Goal: Information Seeking & Learning: Learn about a topic

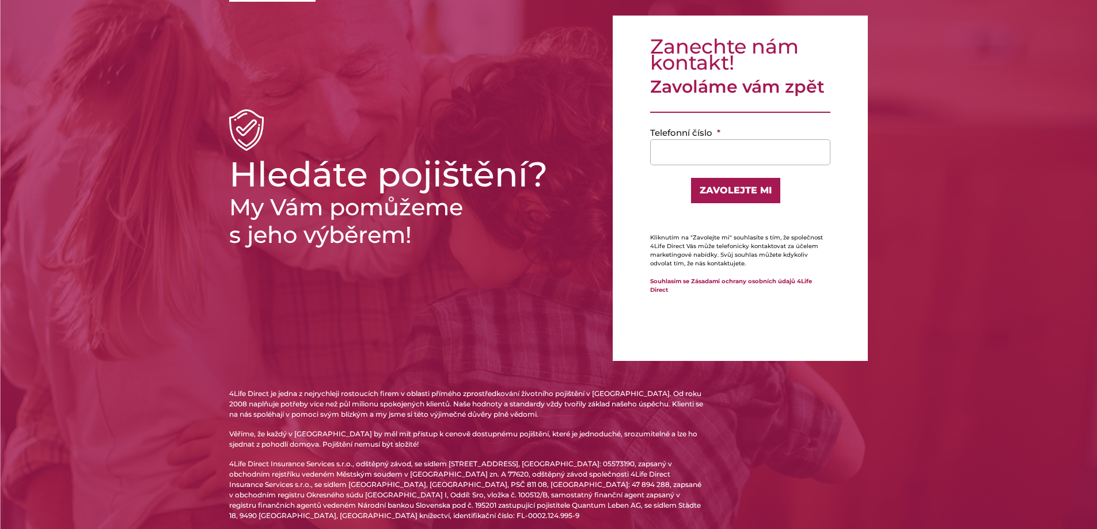
scroll to position [131, 0]
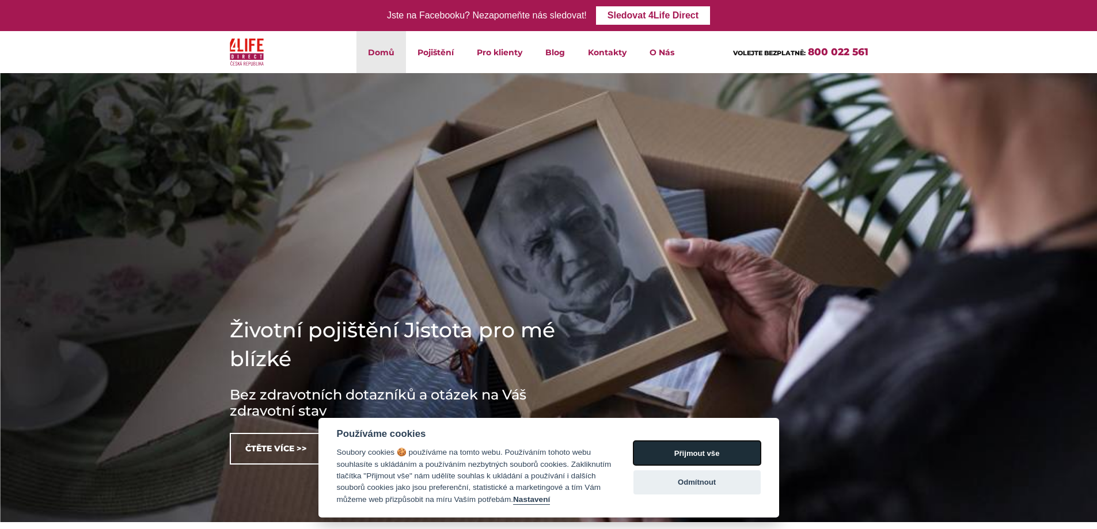
click at [685, 451] on button "Přijmout vše" at bounding box center [696, 453] width 127 height 24
checkbox input "true"
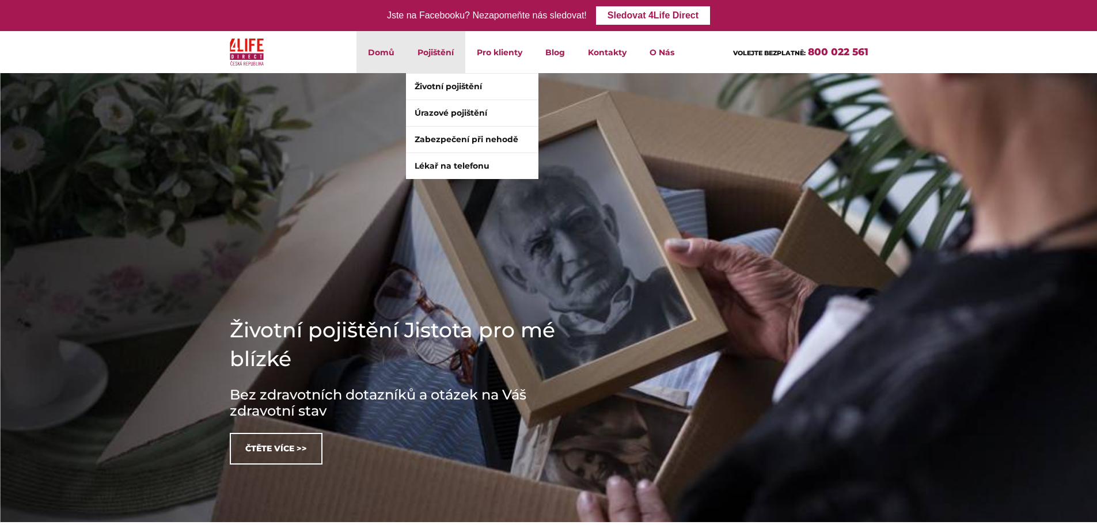
click at [424, 55] on li "Pojištění Životní pojištění Úrazové pojištění Zabezpečení při nehodě Lékař na t…" at bounding box center [435, 52] width 59 height 42
click at [432, 82] on link "Životní pojištění" at bounding box center [472, 87] width 132 height 26
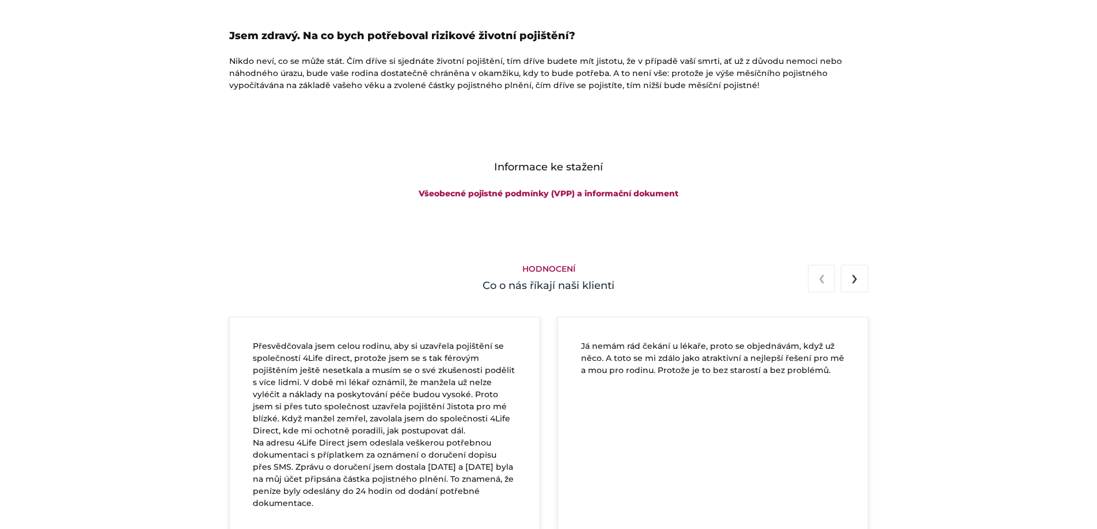
scroll to position [1842, 0]
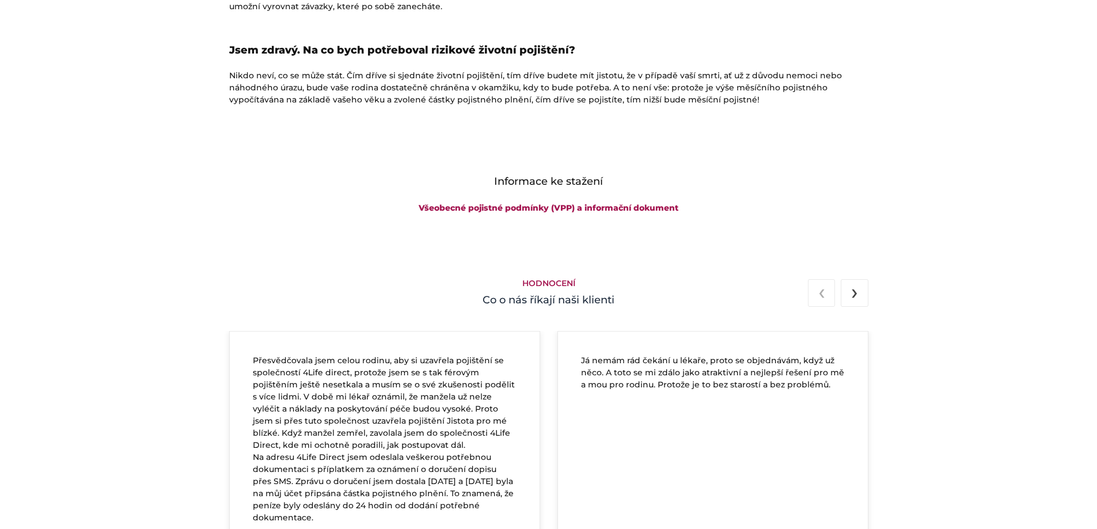
click at [856, 294] on span "›" at bounding box center [854, 291] width 7 height 27
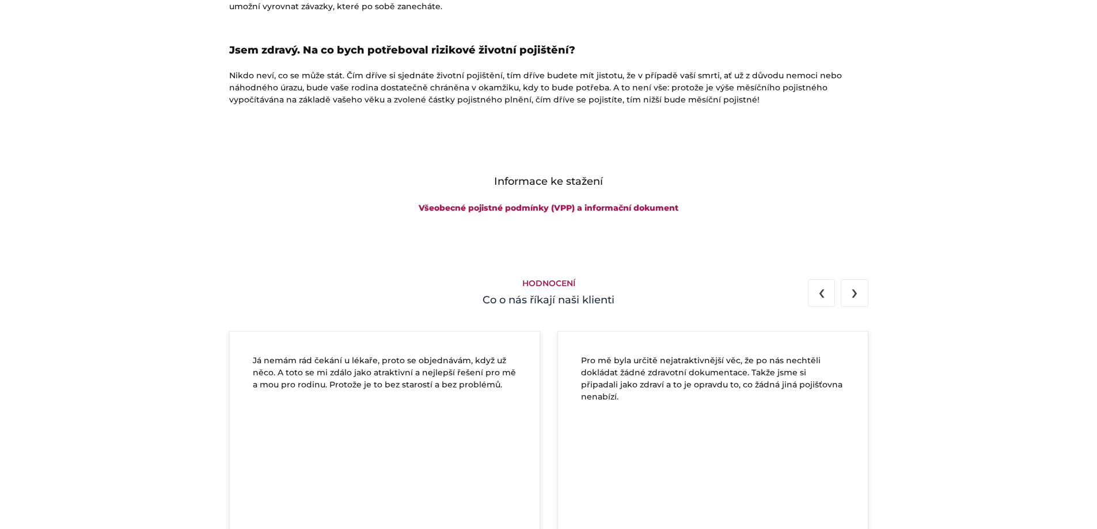
click at [860, 294] on button "›" at bounding box center [854, 293] width 27 height 28
